Goal: Task Accomplishment & Management: Complete application form

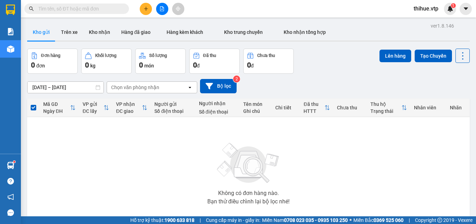
click at [44, 34] on button "Kho gửi" at bounding box center [41, 32] width 28 height 17
click at [148, 8] on icon "plus" at bounding box center [146, 8] width 5 height 5
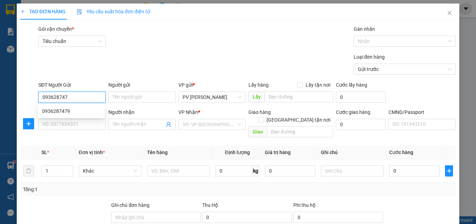
type input "0936287479"
click at [85, 112] on div "0936287479" at bounding box center [71, 111] width 58 height 8
type input "0936287479"
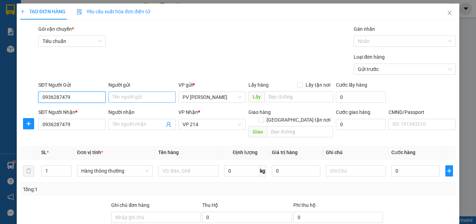
type input "0936287479"
click at [131, 98] on input "Người gửi" at bounding box center [141, 96] width 67 height 11
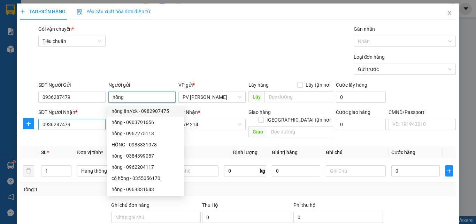
type input "hồng"
click at [86, 125] on input "0936287479" at bounding box center [71, 124] width 67 height 11
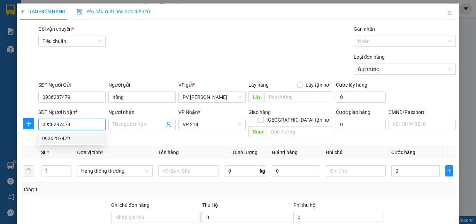
click at [82, 140] on div "0936287479" at bounding box center [71, 138] width 58 height 8
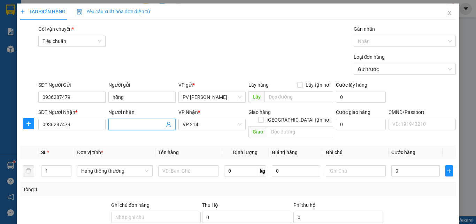
click at [138, 123] on input "Người nhận" at bounding box center [139, 124] width 52 height 8
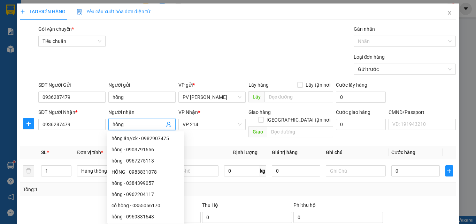
type input "hồng"
click at [69, 205] on div at bounding box center [65, 213] width 91 height 24
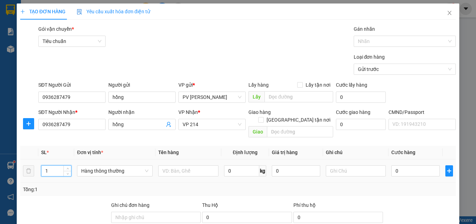
click at [45, 165] on input "1" at bounding box center [57, 170] width 30 height 10
click at [50, 165] on input "1" at bounding box center [57, 170] width 30 height 10
type input "3"
click at [190, 165] on input "text" at bounding box center [188, 170] width 60 height 11
type input "2b 1th"
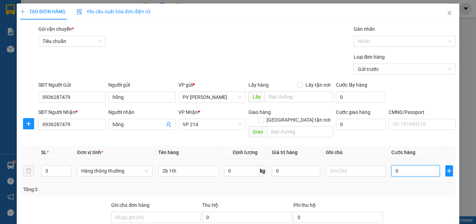
click at [393, 165] on input "0" at bounding box center [416, 170] width 48 height 11
type input "1"
type input "15"
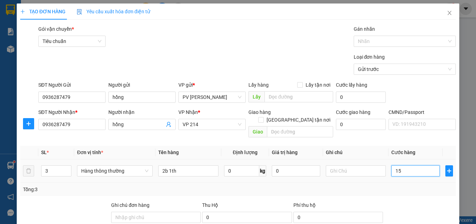
type input "15"
type input "150"
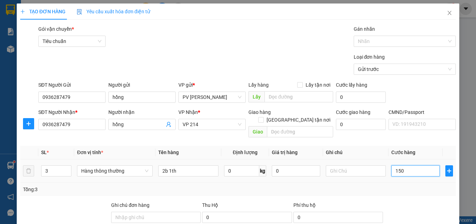
type input "1.500"
type input "15.000"
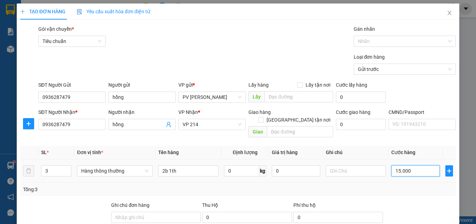
type input "15.000"
type input "150.000"
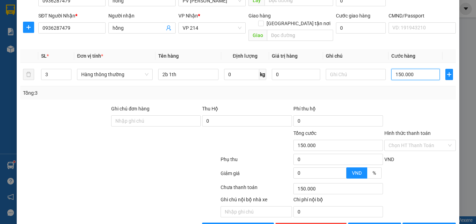
scroll to position [112, 0]
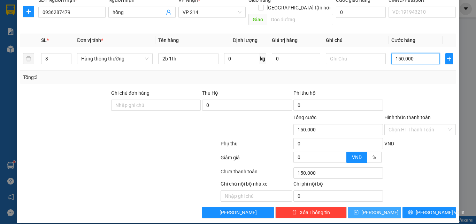
type input "150.000"
click at [376, 208] on span "[PERSON_NAME]" at bounding box center [380, 212] width 37 height 8
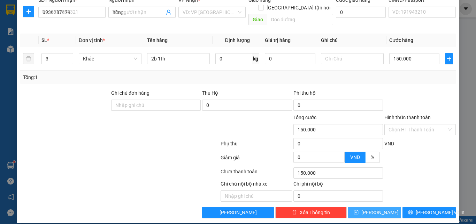
type input "1"
type input "0"
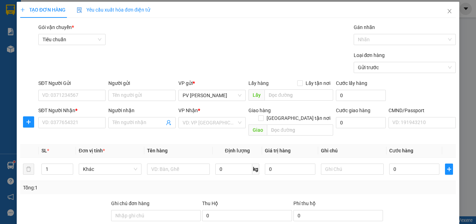
scroll to position [0, 0]
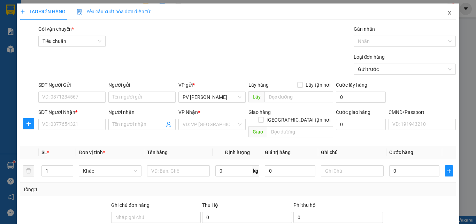
click at [447, 14] on icon "close" at bounding box center [450, 13] width 6 height 6
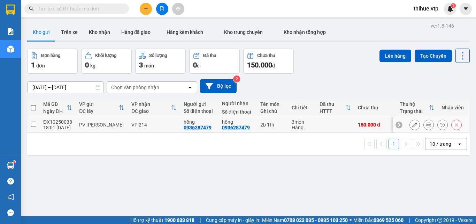
click at [31, 124] on input "checkbox" at bounding box center [33, 123] width 5 height 5
checkbox input "true"
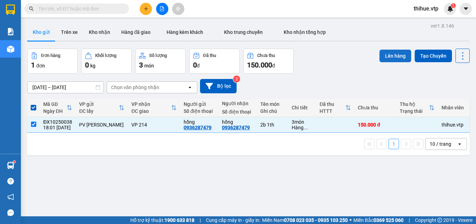
click at [390, 52] on button "Lên hàng" at bounding box center [396, 56] width 32 height 13
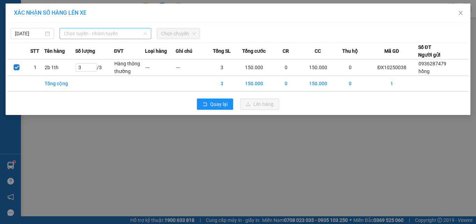
click at [106, 33] on span "Chọn tuyến - nhóm tuyến" at bounding box center [105, 33] width 83 height 10
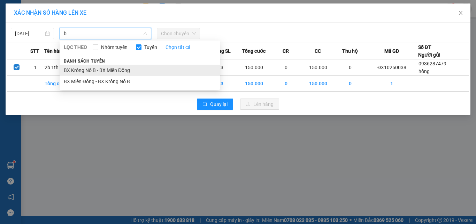
type input "b"
drag, startPoint x: 84, startPoint y: 72, endPoint x: 142, endPoint y: 41, distance: 66.5
click at [84, 72] on li "BX Krông Nô B - BX Miền Đông" at bounding box center [140, 70] width 160 height 11
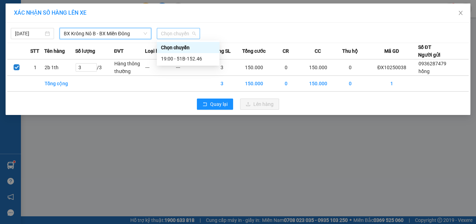
click at [179, 32] on span "Chọn chuyến" at bounding box center [178, 33] width 35 height 10
click at [192, 59] on div "19:00 - 51B-152.46" at bounding box center [188, 59] width 54 height 8
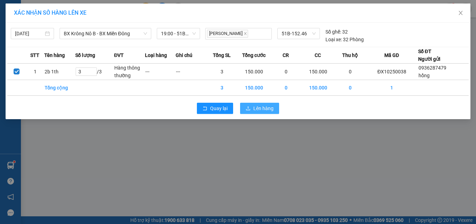
click at [260, 107] on span "Lên hàng" at bounding box center [264, 108] width 20 height 8
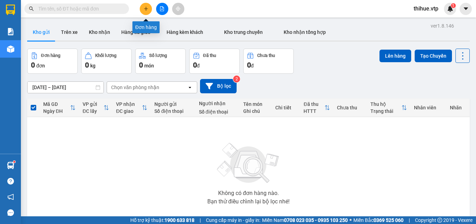
click at [148, 8] on icon "plus" at bounding box center [146, 8] width 5 height 5
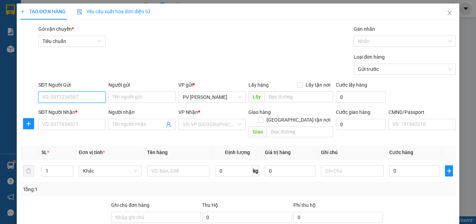
click at [65, 99] on input "SĐT Người Gửi" at bounding box center [71, 96] width 67 height 11
type input "0926546591"
click at [133, 96] on input "Người gửi" at bounding box center [141, 96] width 67 height 11
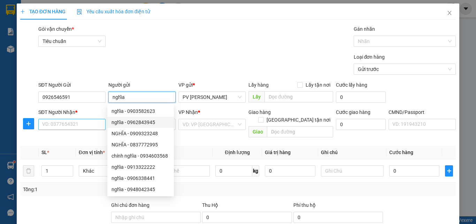
type input "nghĩa"
click at [85, 123] on input "SĐT Người Nhận *" at bounding box center [71, 124] width 67 height 11
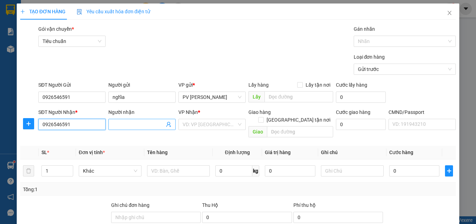
type input "0926546591"
click at [133, 123] on input "Người nhận" at bounding box center [139, 124] width 52 height 8
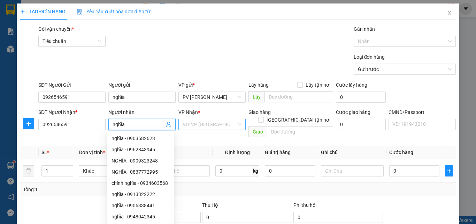
type input "nghĩa"
click at [210, 123] on input "search" at bounding box center [210, 124] width 54 height 10
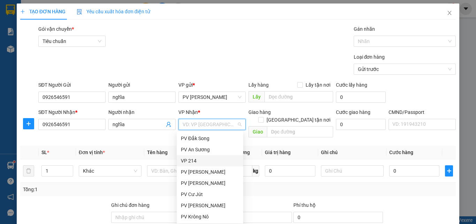
click at [194, 161] on div "VP 214" at bounding box center [210, 161] width 58 height 8
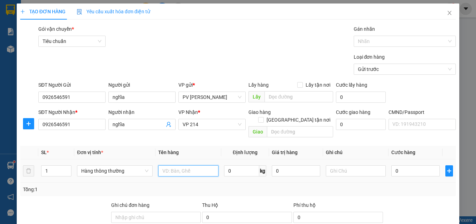
click at [170, 165] on input "text" at bounding box center [188, 170] width 60 height 11
type input "1tx"
click at [416, 166] on input "0" at bounding box center [416, 170] width 48 height 11
type input "4"
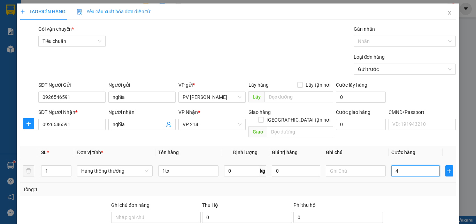
type input "4"
type input "40"
type input "400"
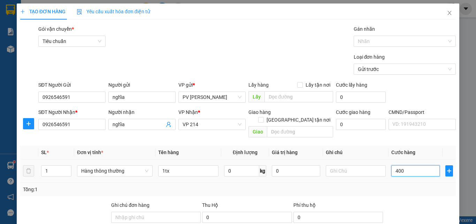
type input "400"
type input "4.000"
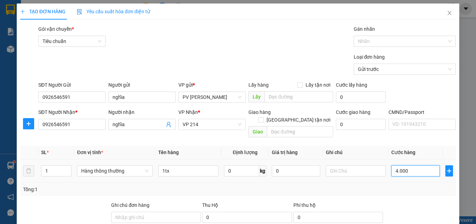
type input "40.000"
drag, startPoint x: 407, startPoint y: 164, endPoint x: 389, endPoint y: 172, distance: 20.8
click at [389, 172] on td "40.000" at bounding box center [416, 170] width 54 height 23
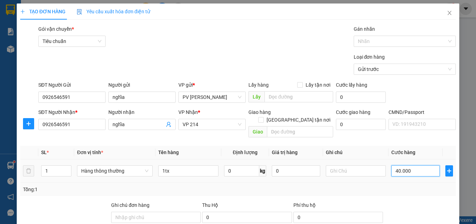
type input "5"
type input "50"
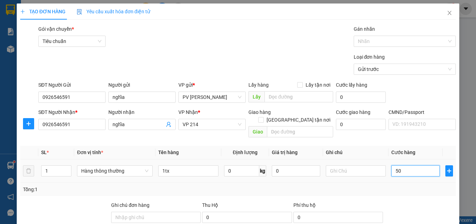
type input "50"
type input "500"
type input "5.000"
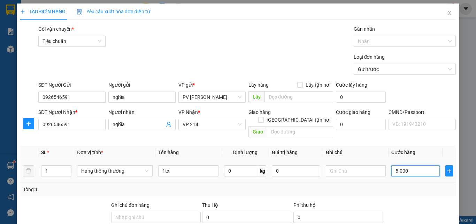
type input "5.000"
type input "50.000"
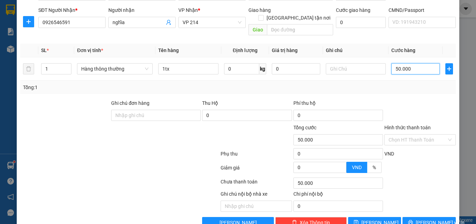
scroll to position [112, 0]
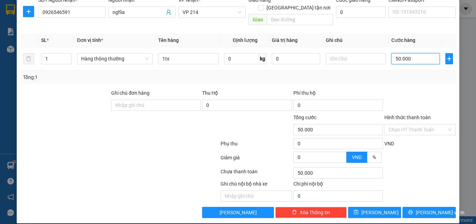
type input "5.000"
type input "500"
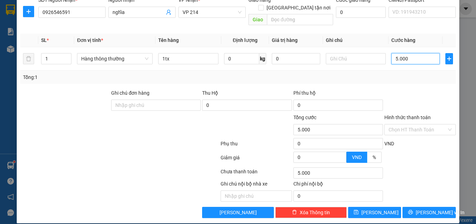
type input "500"
type input "50"
type input "5"
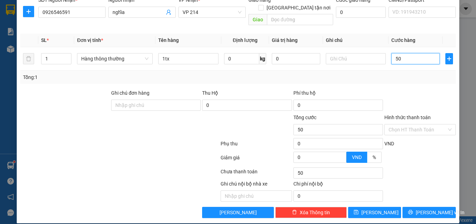
type input "5"
type input "0"
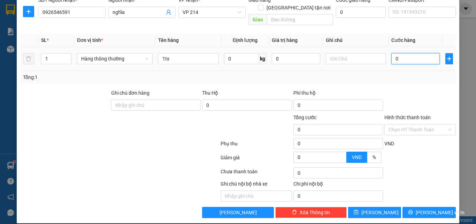
drag, startPoint x: 404, startPoint y: 54, endPoint x: 366, endPoint y: 59, distance: 38.3
click at [366, 59] on tr "1 Hàng thông thường 1tx 0 kg 0 0" at bounding box center [238, 58] width 436 height 23
type input "4"
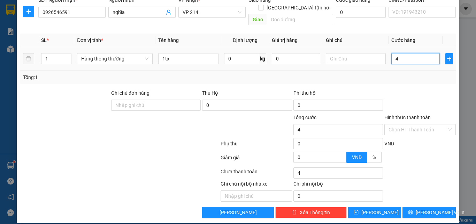
type input "40"
type input "400"
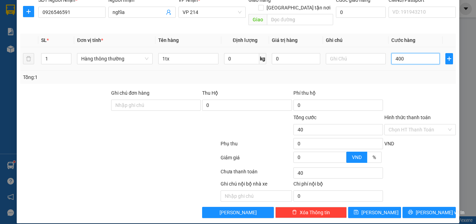
type input "400"
type input "4.000"
type input "40.000"
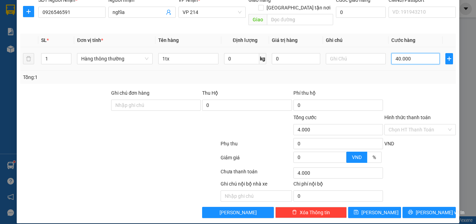
type input "40.000"
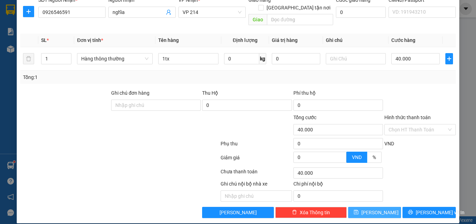
drag, startPoint x: 378, startPoint y: 201, endPoint x: 379, endPoint y: 205, distance: 3.6
click at [379, 206] on button "[PERSON_NAME]" at bounding box center [374, 211] width 53 height 11
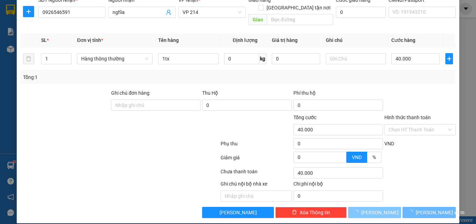
type input "0"
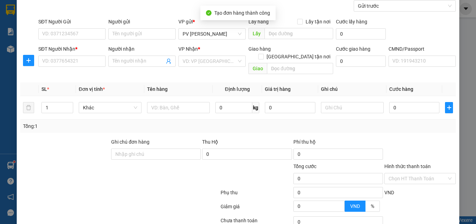
scroll to position [0, 0]
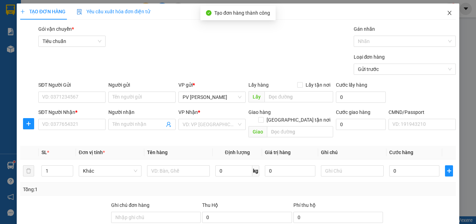
click at [447, 15] on icon "close" at bounding box center [450, 13] width 6 height 6
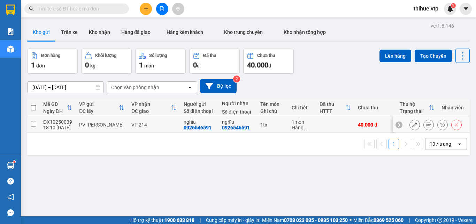
click at [33, 123] on input "checkbox" at bounding box center [33, 123] width 5 height 5
checkbox input "true"
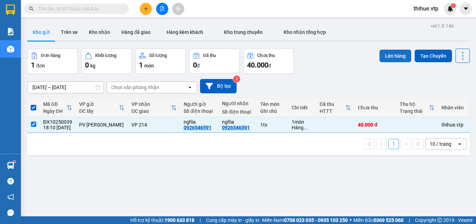
click at [397, 59] on button "Lên hàng" at bounding box center [396, 56] width 32 height 13
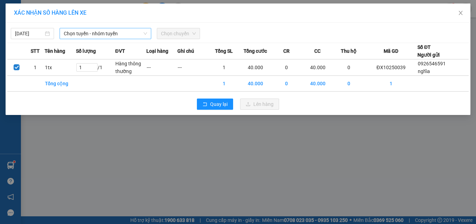
click at [102, 33] on span "Chọn tuyến - nhóm tuyến" at bounding box center [105, 33] width 83 height 10
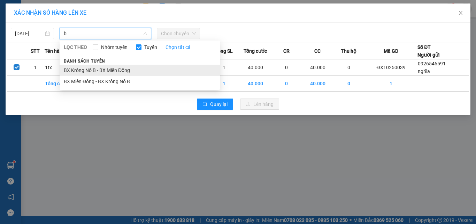
type input "b"
click at [99, 67] on li "BX Krông Nô B - BX Miền Đông" at bounding box center [140, 70] width 160 height 11
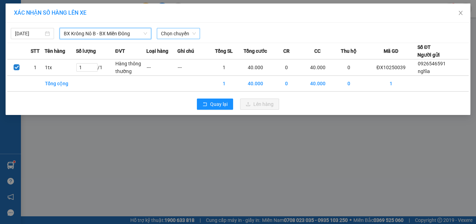
click at [171, 34] on span "Chọn chuyến" at bounding box center [178, 33] width 35 height 10
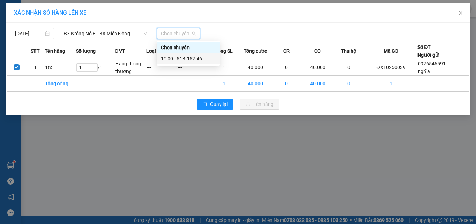
click at [174, 60] on div "19:00 - 51B-152.46" at bounding box center [188, 59] width 54 height 8
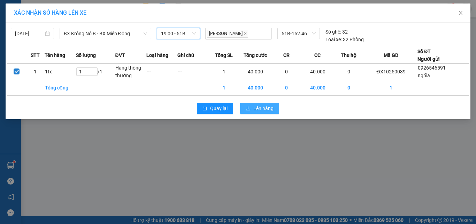
click at [268, 106] on span "Lên hàng" at bounding box center [264, 108] width 20 height 8
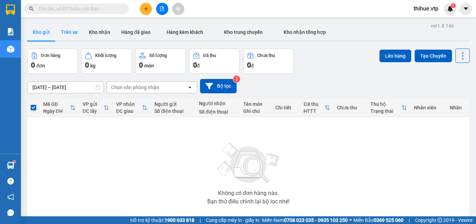
click at [75, 34] on button "Trên xe" at bounding box center [69, 32] width 28 height 17
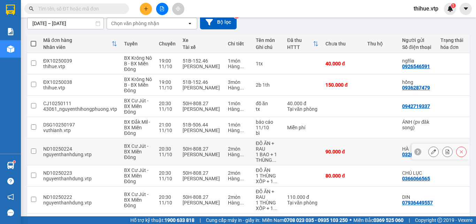
scroll to position [52, 0]
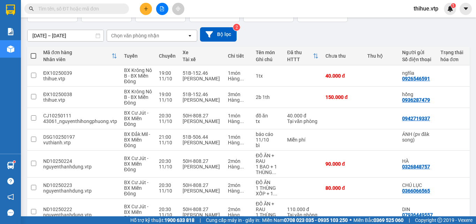
click at [82, 7] on input "text" at bounding box center [79, 9] width 82 height 8
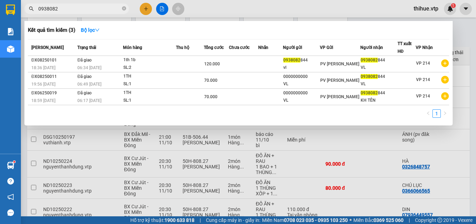
type input "0938082"
click at [145, 9] on div at bounding box center [238, 112] width 476 height 224
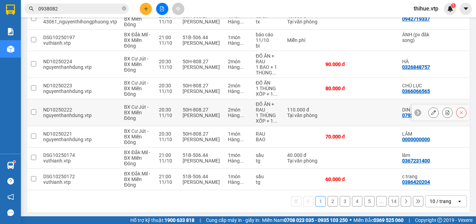
scroll to position [156, 0]
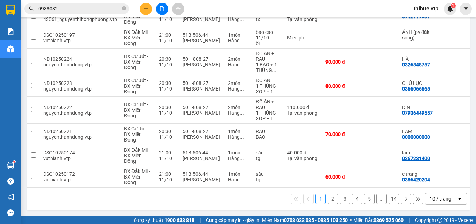
click at [330, 200] on button "2" at bounding box center [333, 198] width 10 height 10
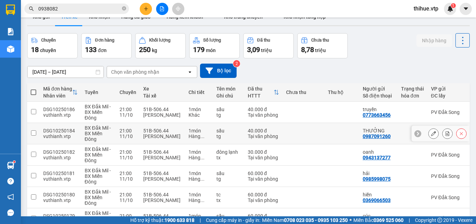
scroll to position [6, 0]
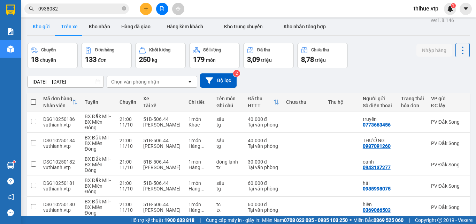
click at [44, 25] on button "Kho gửi" at bounding box center [41, 26] width 28 height 17
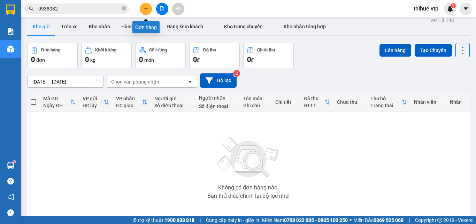
click at [145, 10] on icon "plus" at bounding box center [146, 8] width 5 height 5
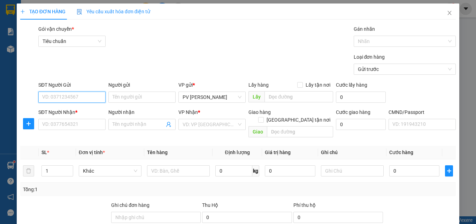
click at [76, 97] on input "SĐT Người Gửi" at bounding box center [71, 96] width 67 height 11
type input "0938082844"
click at [69, 110] on div "0938082844 - vl" at bounding box center [71, 111] width 58 height 8
type input "vl"
type input "0938082844"
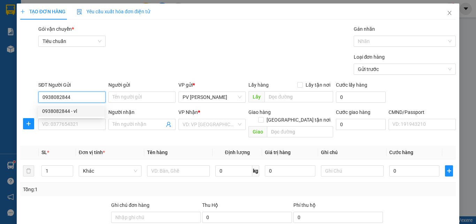
type input "vl"
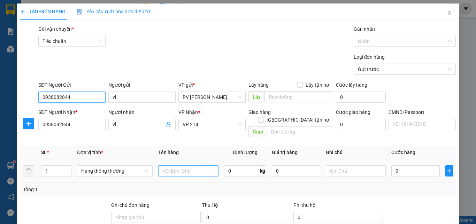
type input "0938082844"
click at [170, 165] on input "text" at bounding box center [188, 170] width 60 height 11
type input "1th đồăn"
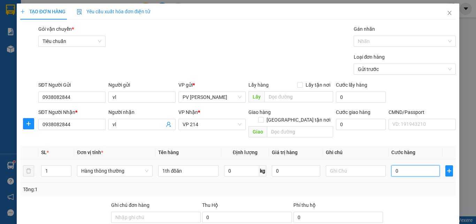
click at [392, 165] on input "0" at bounding box center [416, 170] width 48 height 11
type input "5"
type input "50"
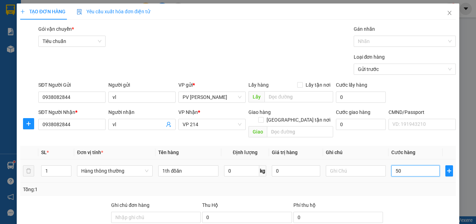
type input "50"
type input "500"
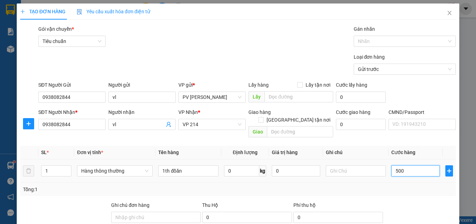
type input "5.000"
type input "50.000"
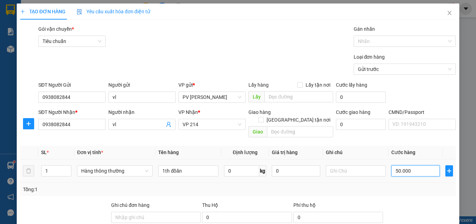
type input "50.000"
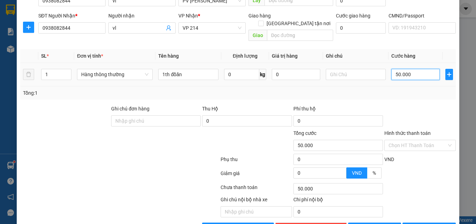
scroll to position [105, 0]
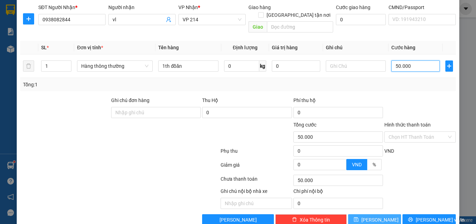
type input "50.000"
click at [371, 216] on span "[PERSON_NAME]" at bounding box center [380, 220] width 37 height 8
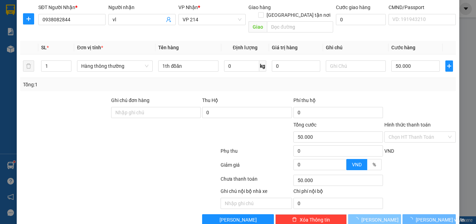
type input "0"
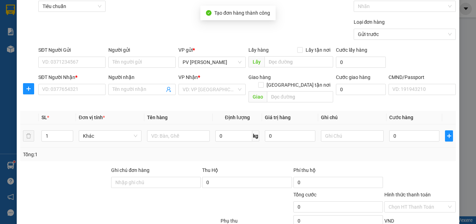
scroll to position [0, 0]
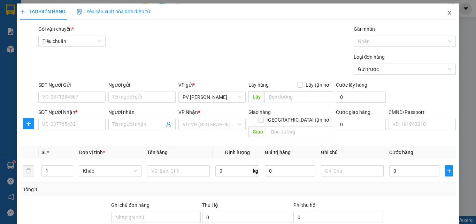
click at [447, 13] on icon "close" at bounding box center [450, 13] width 6 height 6
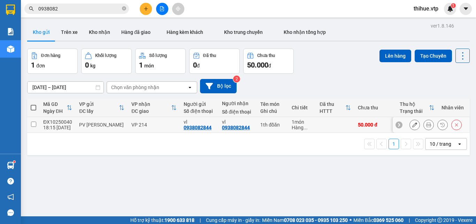
click at [33, 123] on input "checkbox" at bounding box center [33, 123] width 5 height 5
checkbox input "true"
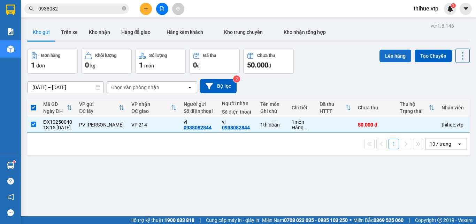
click at [388, 55] on button "Lên hàng" at bounding box center [396, 56] width 32 height 13
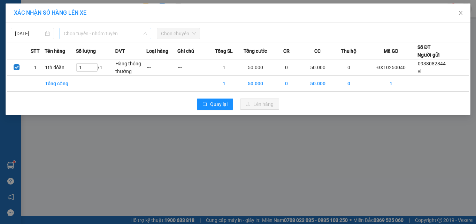
click at [104, 30] on span "Chọn tuyến - nhóm tuyến" at bounding box center [105, 33] width 83 height 10
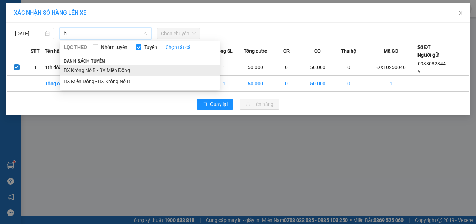
type input "b"
click at [88, 70] on li "BX Krông Nô B - BX Miền Đông" at bounding box center [140, 70] width 160 height 11
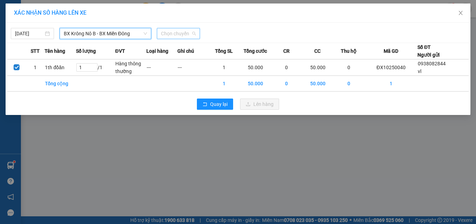
click at [179, 33] on span "Chọn chuyến" at bounding box center [178, 33] width 35 height 10
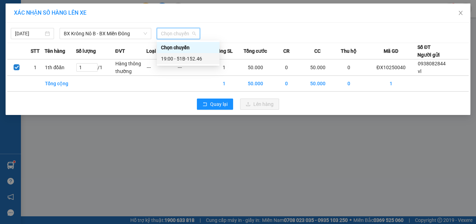
click at [187, 60] on div "19:00 - 51B-152.46" at bounding box center [188, 59] width 54 height 8
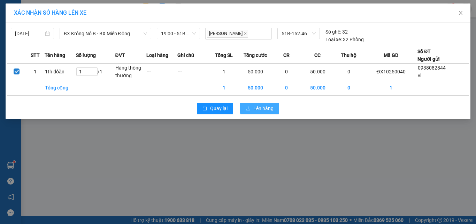
click at [261, 108] on span "Lên hàng" at bounding box center [264, 108] width 20 height 8
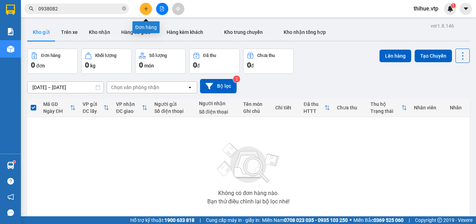
click at [149, 9] on button at bounding box center [146, 9] width 12 height 12
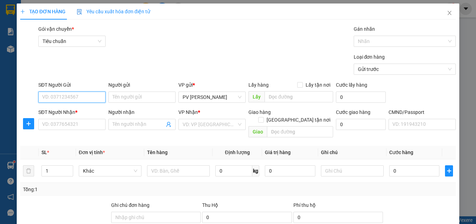
drag, startPoint x: 65, startPoint y: 98, endPoint x: 66, endPoint y: 88, distance: 9.5
click at [65, 97] on input "SĐT Người Gửi" at bounding box center [71, 96] width 67 height 11
type input "0344334655"
click at [124, 94] on input "Người gửi" at bounding box center [141, 96] width 67 height 11
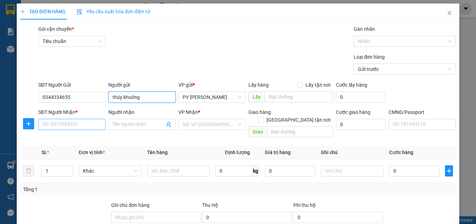
type input "thúy khuông"
click at [77, 125] on input "SĐT Người Nhận *" at bounding box center [71, 124] width 67 height 11
type input "0344334655"
click at [129, 122] on input "Người nhận" at bounding box center [139, 124] width 52 height 8
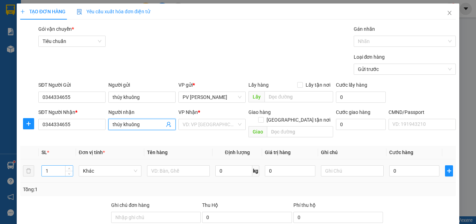
type input "thúy khuông"
click at [47, 165] on input "1" at bounding box center [57, 170] width 31 height 10
type input "2"
click at [153, 165] on input "text" at bounding box center [178, 170] width 63 height 11
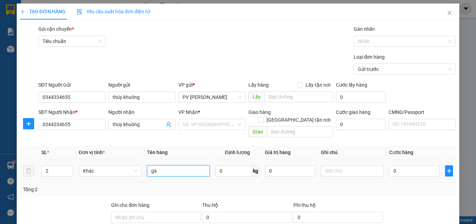
type input "g"
type input "gà và đồ ăn"
click at [390, 165] on input "0" at bounding box center [415, 170] width 50 height 11
type input "8"
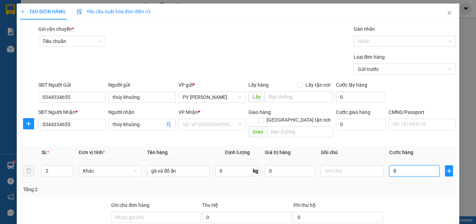
type input "8"
type input "80"
type input "800"
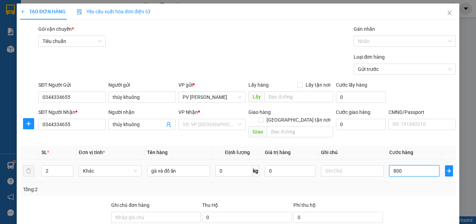
type input "800"
type input "8.000"
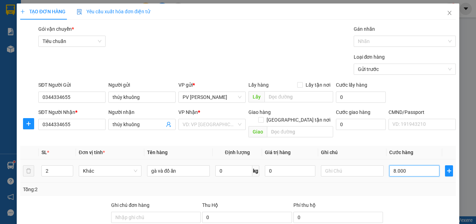
type input "80.000"
click at [197, 122] on input "search" at bounding box center [210, 124] width 54 height 10
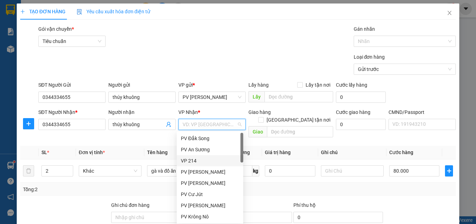
click at [198, 160] on div "VP 214" at bounding box center [210, 161] width 58 height 8
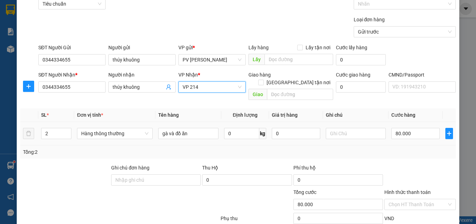
scroll to position [105, 0]
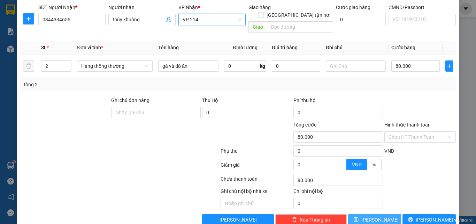
click at [379, 214] on button "[PERSON_NAME]" at bounding box center [374, 219] width 53 height 11
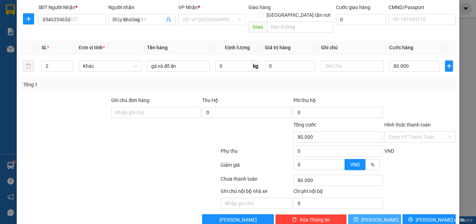
type input "1"
type input "0"
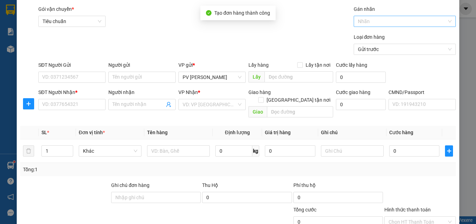
scroll to position [0, 0]
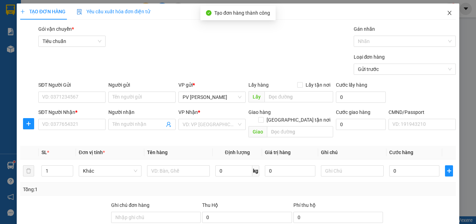
click at [447, 12] on icon "close" at bounding box center [450, 13] width 6 height 6
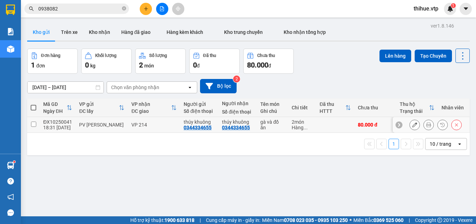
click at [32, 125] on input "checkbox" at bounding box center [33, 123] width 5 height 5
checkbox input "true"
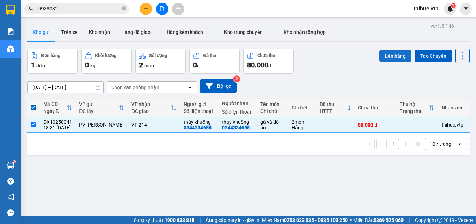
click at [394, 56] on button "Lên hàng" at bounding box center [396, 56] width 32 height 13
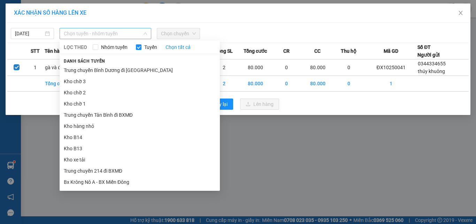
click at [106, 35] on span "Chọn tuyến - nhóm tuyến" at bounding box center [105, 33] width 83 height 10
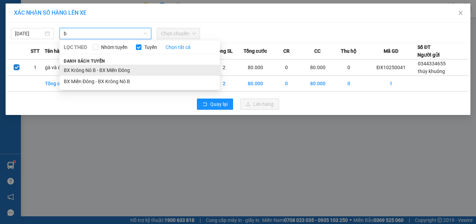
type input "b"
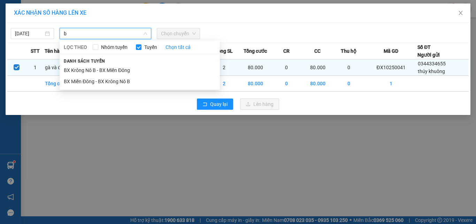
drag, startPoint x: 89, startPoint y: 73, endPoint x: 116, endPoint y: 61, distance: 29.7
click at [91, 72] on li "BX Krông Nô B - BX Miền Đông" at bounding box center [140, 70] width 160 height 11
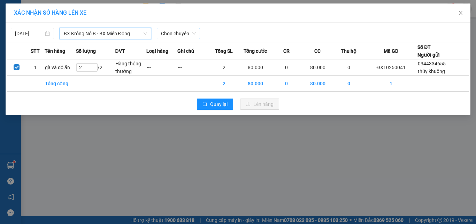
click at [175, 30] on span "Chọn chuyến" at bounding box center [178, 33] width 35 height 10
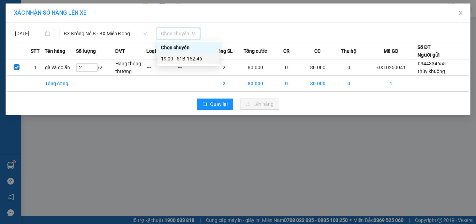
click at [195, 59] on div "19:00 - 51B-152.46" at bounding box center [188, 59] width 54 height 8
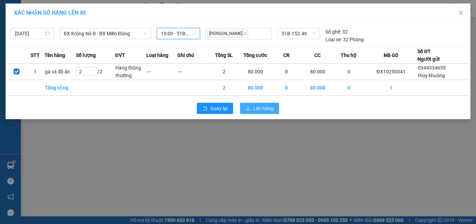
click at [264, 106] on span "Lên hàng" at bounding box center [264, 108] width 20 height 8
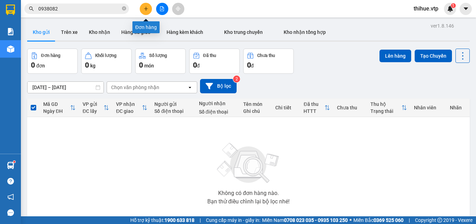
click at [146, 7] on icon "plus" at bounding box center [146, 9] width 0 height 4
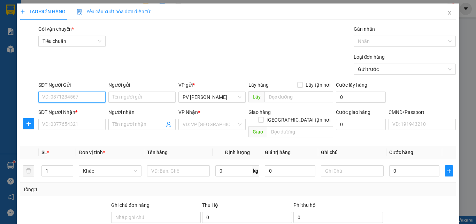
click at [86, 97] on input "SĐT Người Gửi" at bounding box center [71, 96] width 67 height 11
type input "0953906401"
click at [131, 94] on input "Người gửi" at bounding box center [141, 96] width 67 height 11
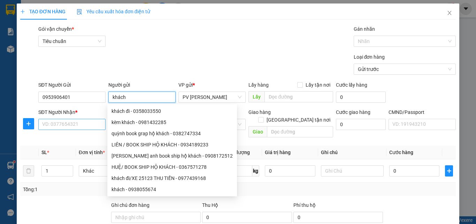
type input "khách"
click at [60, 124] on input "SĐT Người Nhận *" at bounding box center [71, 124] width 67 height 11
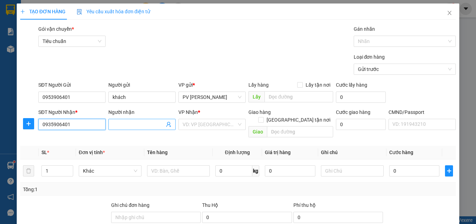
type input "0935906401"
click at [128, 122] on input "Người nhận" at bounding box center [139, 124] width 52 height 8
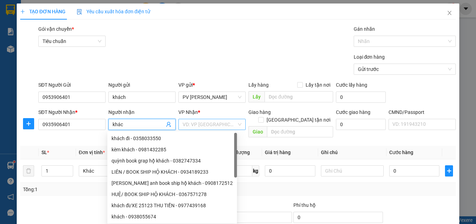
type input "khác"
click at [211, 127] on input "search" at bounding box center [210, 124] width 54 height 10
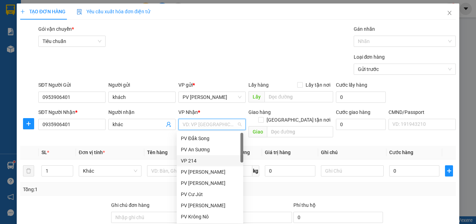
click at [217, 160] on div "VP 214" at bounding box center [210, 161] width 58 height 8
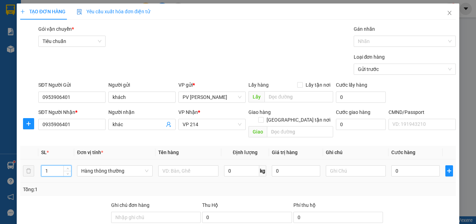
drag, startPoint x: 46, startPoint y: 163, endPoint x: 51, endPoint y: 164, distance: 4.9
click at [46, 165] on input "1" at bounding box center [57, 170] width 30 height 10
click at [51, 165] on input "1" at bounding box center [57, 170] width 30 height 10
type input "2"
click at [178, 165] on input "text" at bounding box center [188, 170] width 60 height 11
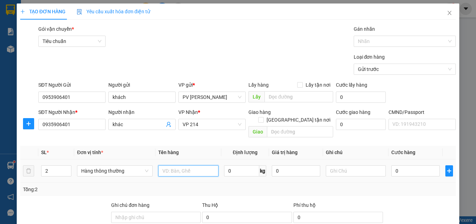
type input "d"
type input "đồ ăn 1th 1b nhỏ"
click at [392, 165] on input "0" at bounding box center [416, 170] width 48 height 11
type input "1"
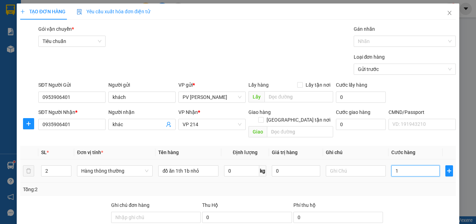
type input "1"
type input "10"
type input "100"
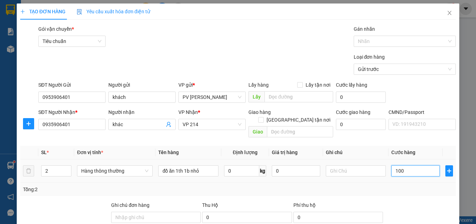
type input "100"
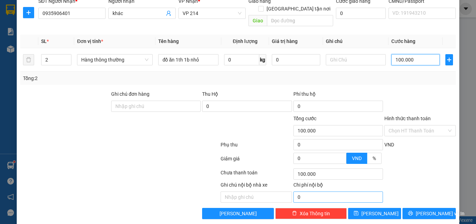
scroll to position [112, 0]
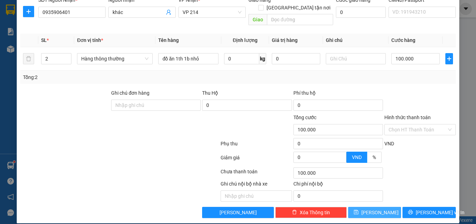
click at [375, 208] on span "[PERSON_NAME]" at bounding box center [380, 212] width 37 height 8
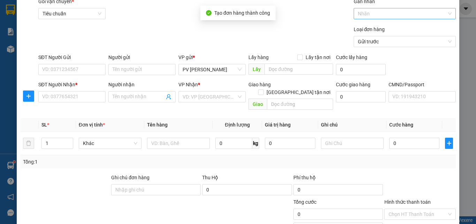
scroll to position [7, 0]
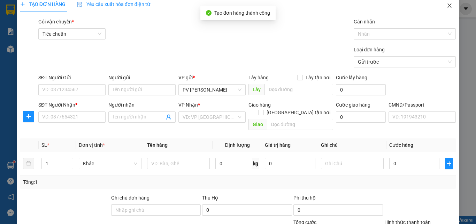
click at [447, 6] on icon "close" at bounding box center [450, 6] width 6 height 6
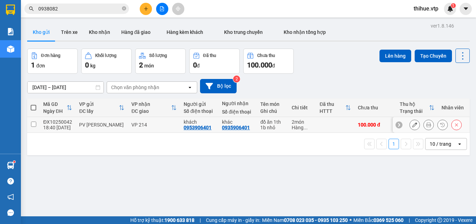
click at [33, 123] on input "checkbox" at bounding box center [33, 123] width 5 height 5
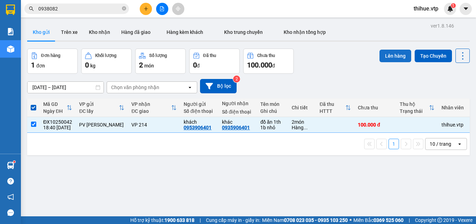
click at [387, 52] on button "Lên hàng" at bounding box center [396, 56] width 32 height 13
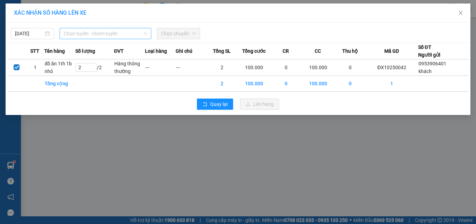
click at [93, 33] on span "Chọn tuyến - nhóm tuyến" at bounding box center [105, 33] width 83 height 10
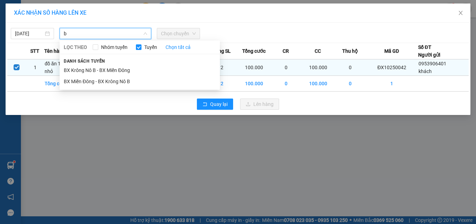
click at [80, 70] on li "BX Krông Nô B - BX Miền Đông" at bounding box center [140, 70] width 160 height 11
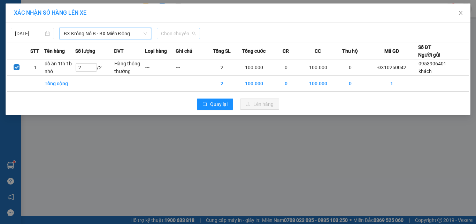
click at [172, 33] on span "Chọn chuyến" at bounding box center [178, 33] width 35 height 10
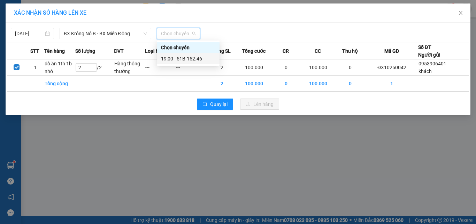
click at [183, 58] on div "19:00 - 51B-152.46" at bounding box center [188, 59] width 54 height 8
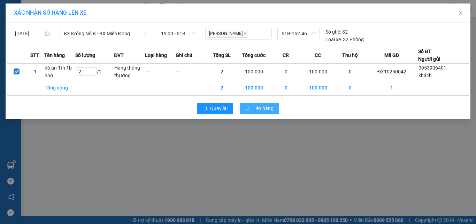
click at [266, 107] on span "Lên hàng" at bounding box center [264, 108] width 20 height 8
